Goal: Find specific page/section: Find specific page/section

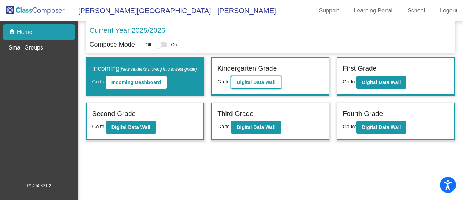
click at [264, 83] on b "Digital Data Wall" at bounding box center [256, 82] width 39 height 6
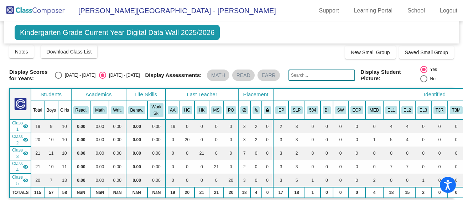
scroll to position [5, 0]
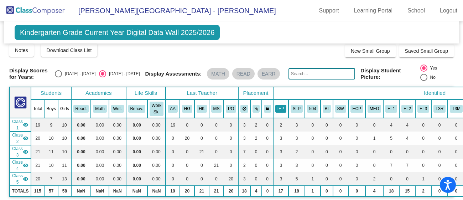
click at [278, 110] on button "IEP" at bounding box center [280, 109] width 11 height 8
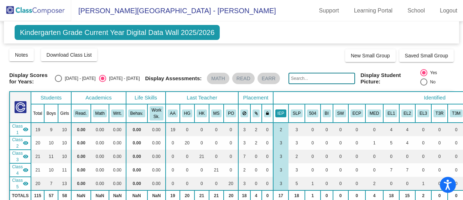
scroll to position [0, 1]
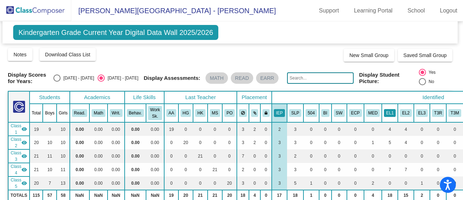
click at [384, 112] on button "EL1" at bounding box center [390, 113] width 12 height 8
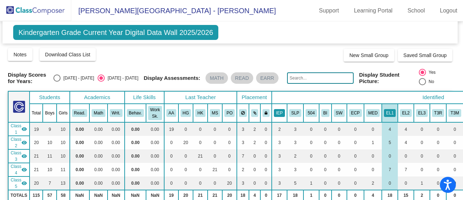
click at [275, 112] on button "IEP" at bounding box center [279, 113] width 11 height 8
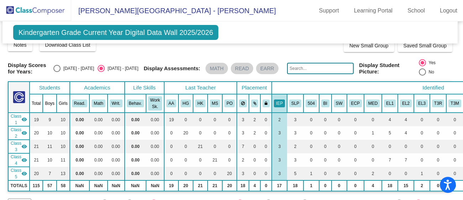
scroll to position [12, 1]
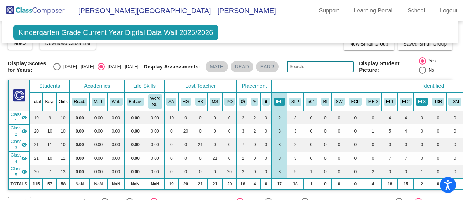
click at [416, 102] on button "EL3" at bounding box center [422, 101] width 12 height 8
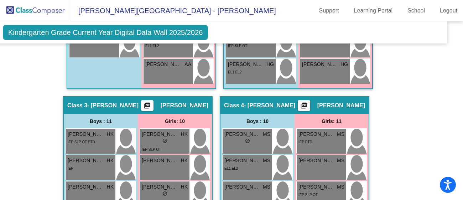
scroll to position [0, 12]
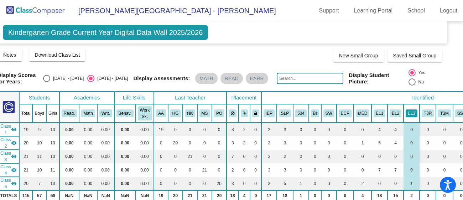
click at [405, 110] on button "EL3" at bounding box center [411, 113] width 12 height 8
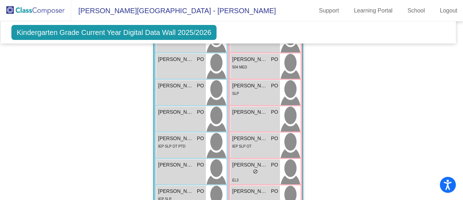
scroll to position [865, 3]
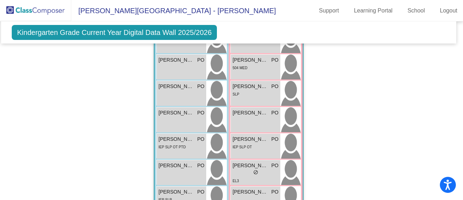
click at [262, 146] on div "IEP SLP OT" at bounding box center [255, 146] width 46 height 7
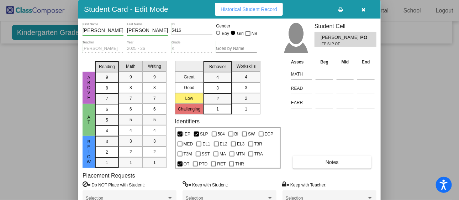
click at [417, 83] on div at bounding box center [229, 100] width 459 height 200
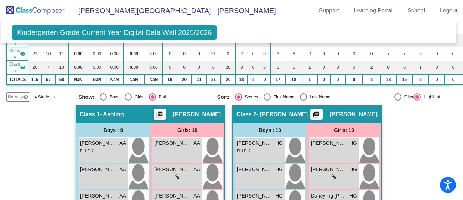
scroll to position [0, 3]
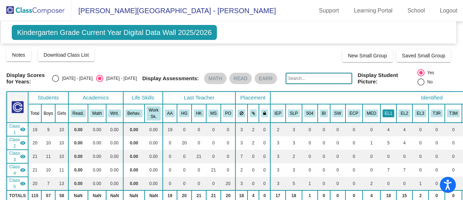
click at [382, 112] on button "EL1" at bounding box center [388, 113] width 12 height 8
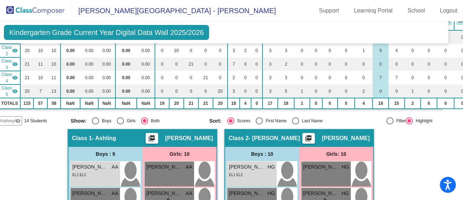
scroll to position [93, 11]
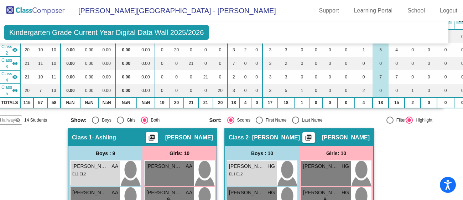
click at [156, 138] on mat-icon "picture_as_pdf" at bounding box center [151, 139] width 9 height 10
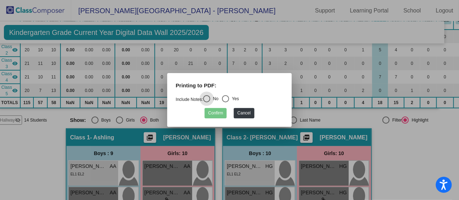
click at [228, 98] on div "Select an option" at bounding box center [225, 98] width 7 height 7
click at [226, 102] on input "Yes" at bounding box center [225, 102] width 0 height 0
radio input "true"
click at [218, 115] on button "Confirm" at bounding box center [216, 113] width 22 height 10
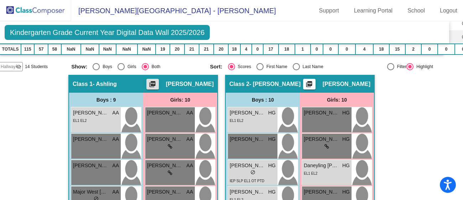
scroll to position [0, 10]
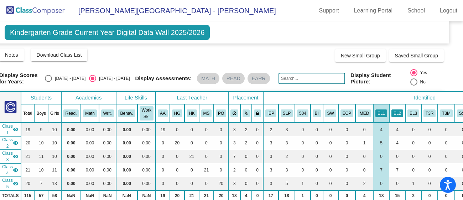
click at [391, 115] on button "EL2" at bounding box center [397, 113] width 12 height 8
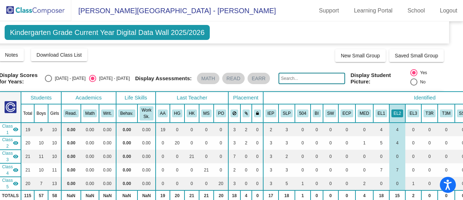
click at [288, 56] on div "Notes Download Class List Import Students New Small Group Saved Small Group" at bounding box center [221, 55] width 444 height 14
click at [391, 115] on button "EL2" at bounding box center [397, 113] width 12 height 8
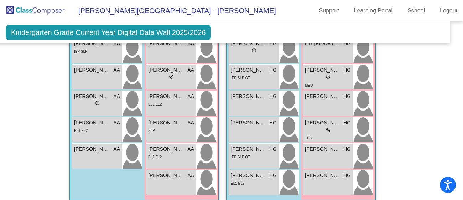
scroll to position [321, 9]
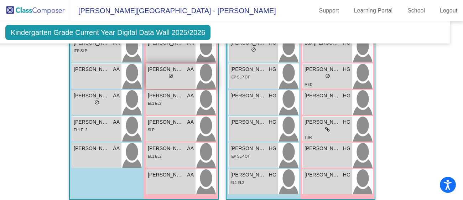
click at [155, 78] on div "lock do_not_disturb_alt" at bounding box center [171, 76] width 46 height 7
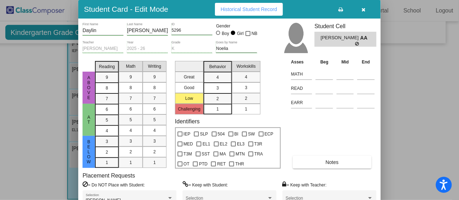
click at [41, 83] on div at bounding box center [229, 100] width 459 height 200
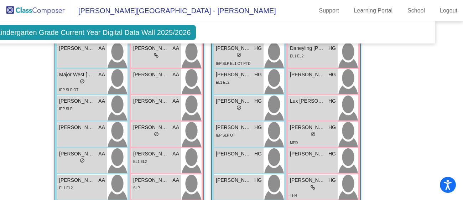
scroll to position [260, 24]
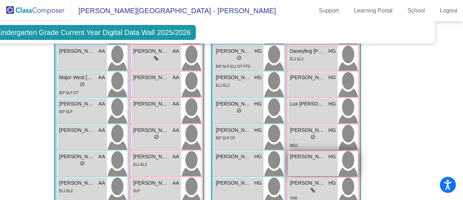
click at [319, 165] on div "[PERSON_NAME] HG lock do_not_disturb_alt" at bounding box center [312, 163] width 49 height 25
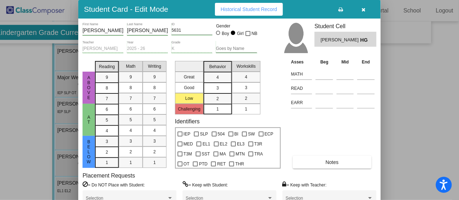
click at [429, 111] on div at bounding box center [229, 100] width 459 height 200
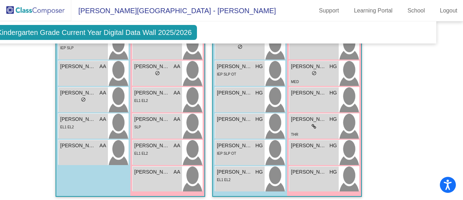
scroll to position [331, 23]
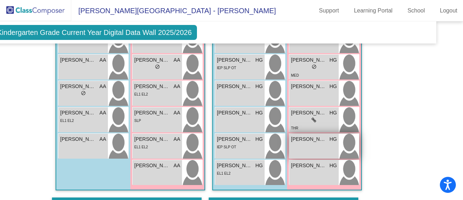
click at [315, 148] on div "[PERSON_NAME] [PERSON_NAME] lock do_not_disturb_alt" at bounding box center [313, 145] width 49 height 25
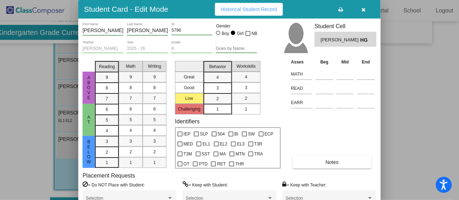
click at [404, 119] on div at bounding box center [229, 100] width 459 height 200
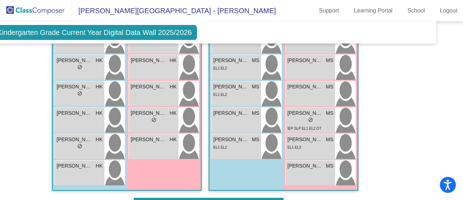
scroll to position [665, 23]
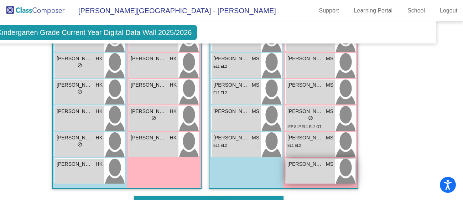
click at [315, 167] on div "[PERSON_NAME] MS lock do_not_disturb_alt" at bounding box center [309, 170] width 49 height 25
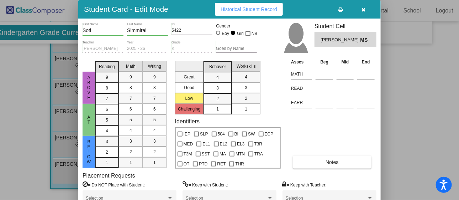
click at [409, 105] on div at bounding box center [229, 100] width 459 height 200
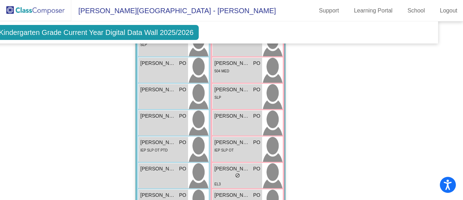
scroll to position [862, 21]
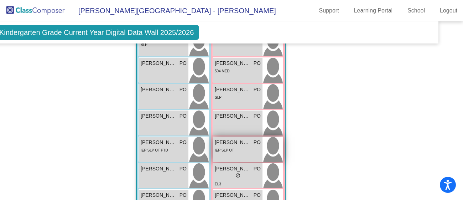
click at [243, 153] on div "[PERSON_NAME] PO lock do_not_disturb_alt IEP SLP OT" at bounding box center [237, 149] width 49 height 25
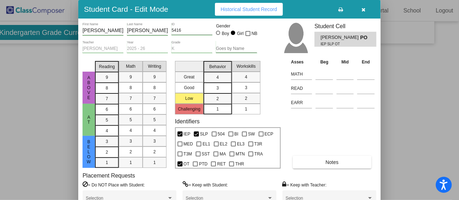
click at [424, 101] on div at bounding box center [229, 100] width 459 height 200
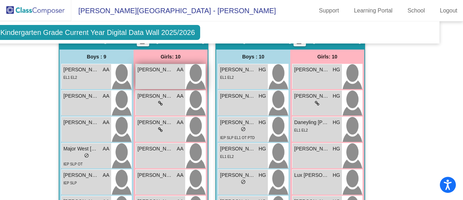
scroll to position [0, 20]
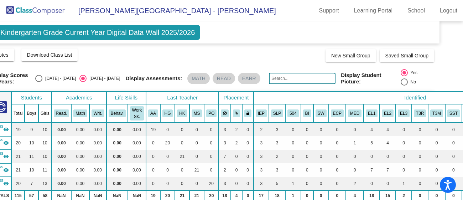
click at [40, 12] on img at bounding box center [35, 10] width 71 height 21
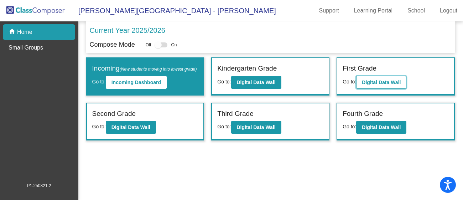
click at [390, 86] on button "Digital Data Wall" at bounding box center [381, 82] width 50 height 13
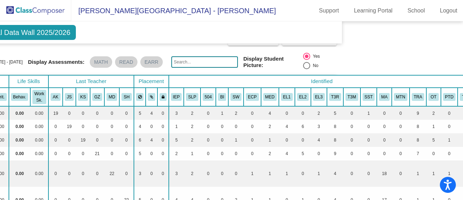
scroll to position [16, 117]
click at [328, 99] on button "T3R" at bounding box center [334, 97] width 12 height 8
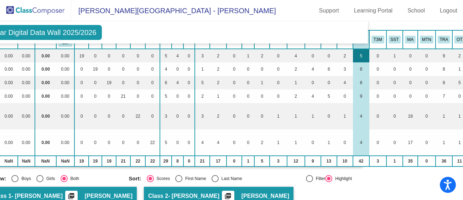
scroll to position [0, 91]
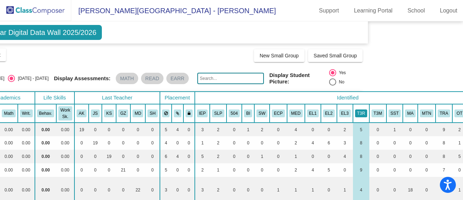
click at [355, 111] on button "T3R" at bounding box center [361, 113] width 12 height 8
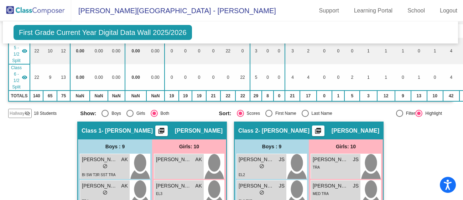
scroll to position [0, 1]
